Goal: Check status

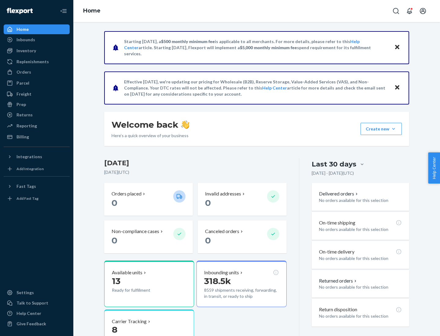
click at [394, 129] on button "Create new Create new inbound Create new order Create new product" at bounding box center [381, 129] width 41 height 12
click at [25, 40] on div "Inbounds" at bounding box center [26, 40] width 19 height 6
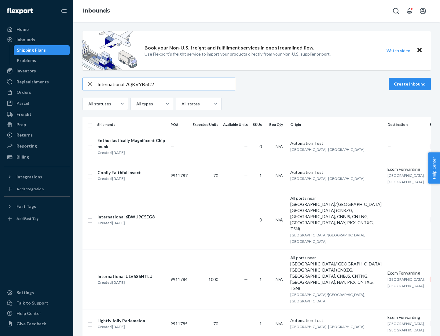
type input "International 7QKVYB5C29"
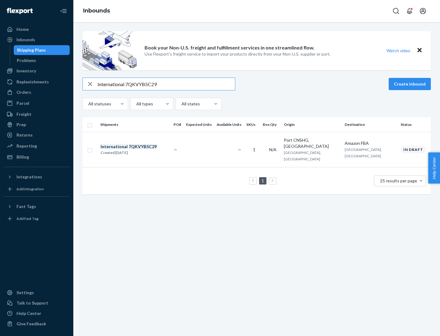
click at [139, 150] on div "Created [DATE]" at bounding box center [129, 153] width 56 height 6
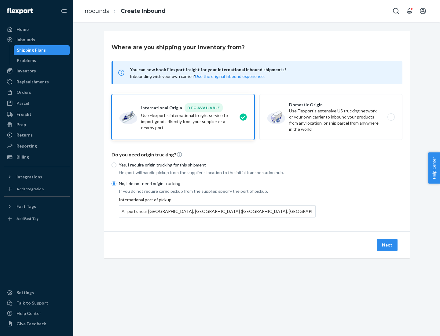
click at [388, 245] on button "Next" at bounding box center [387, 245] width 21 height 12
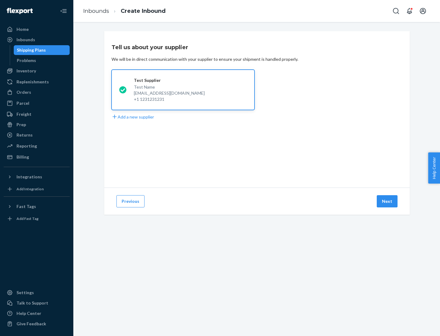
click at [388, 201] on button "Next" at bounding box center [387, 201] width 21 height 12
